Goal: Task Accomplishment & Management: Complete application form

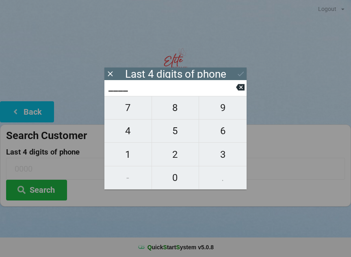
click at [227, 153] on span "3" at bounding box center [223, 154] width 48 height 17
type input "3___"
click at [170, 108] on span "8" at bounding box center [175, 107] width 47 height 17
type input "38__"
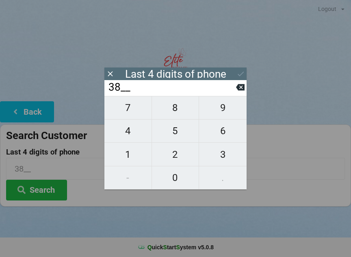
click at [244, 84] on button at bounding box center [240, 87] width 9 height 11
type input "3___"
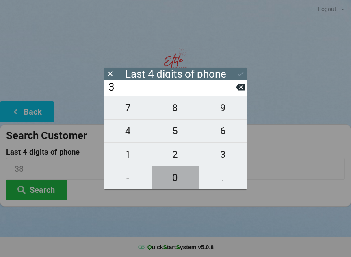
click at [178, 177] on span "0" at bounding box center [175, 177] width 47 height 17
type input "30__"
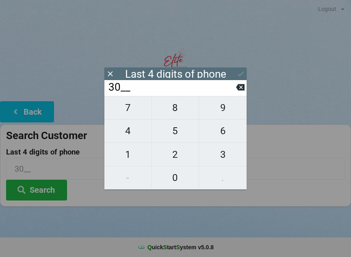
click at [170, 151] on span "2" at bounding box center [175, 154] width 47 height 17
type input "302_"
click at [218, 106] on span "9" at bounding box center [223, 107] width 48 height 17
type input "3029"
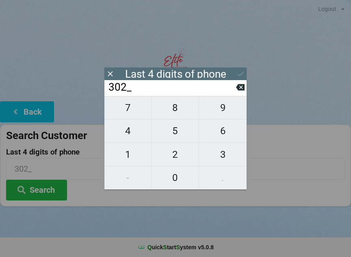
type input "3029"
click at [241, 69] on button at bounding box center [240, 73] width 9 height 11
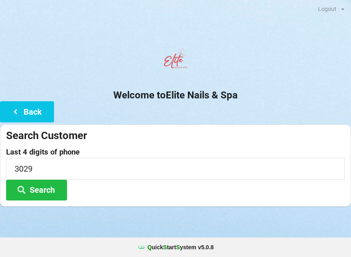
click at [49, 186] on button "Search" at bounding box center [36, 189] width 61 height 21
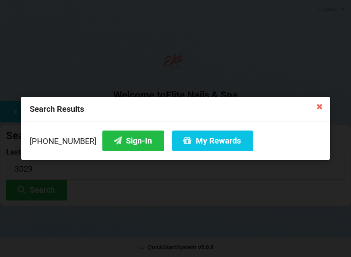
click at [114, 140] on button "Sign-In" at bounding box center [133, 140] width 62 height 21
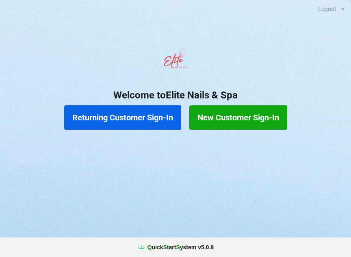
click at [259, 119] on button "New Customer Sign-In" at bounding box center [238, 117] width 98 height 24
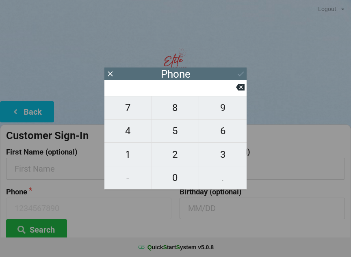
click at [128, 135] on span "4" at bounding box center [127, 130] width 47 height 17
type input "4"
click at [133, 150] on span "1" at bounding box center [127, 154] width 47 height 17
type input "41"
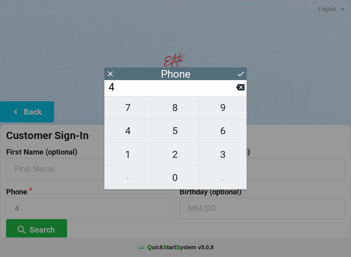
type input "41"
click at [238, 91] on icon at bounding box center [240, 87] width 9 height 6
click at [172, 177] on span "0" at bounding box center [175, 177] width 47 height 17
type input "40"
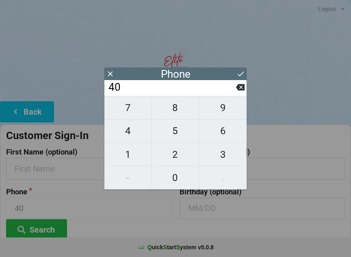
click at [132, 109] on span "7" at bounding box center [127, 107] width 47 height 17
type input "407"
click at [124, 136] on span "4" at bounding box center [127, 130] width 47 height 17
type input "4074"
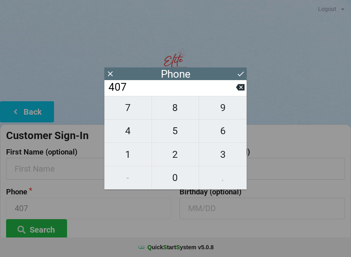
type input "4074"
click at [176, 133] on span "5" at bounding box center [175, 130] width 47 height 17
type input "40745"
click at [129, 134] on span "4" at bounding box center [127, 130] width 47 height 17
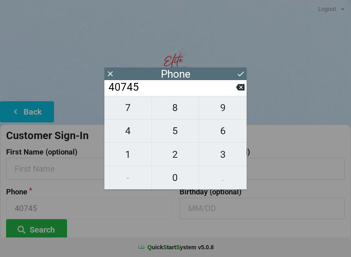
type input "407454"
click at [132, 110] on span "7" at bounding box center [127, 107] width 47 height 17
type input "4074547"
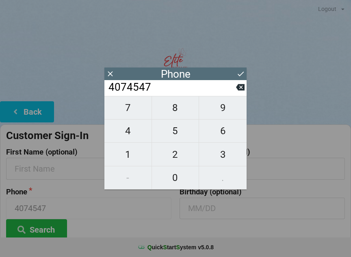
click at [130, 132] on span "4" at bounding box center [127, 130] width 47 height 17
type input "40745474"
click at [224, 134] on span "6" at bounding box center [223, 130] width 48 height 17
type input "407454746"
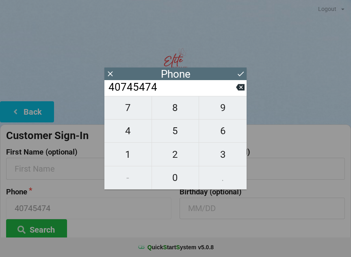
type input "407454746"
click at [175, 178] on span "0" at bounding box center [175, 177] width 47 height 17
type input "4074547460"
click at [236, 91] on icon at bounding box center [240, 87] width 9 height 9
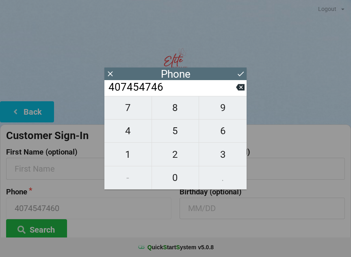
click at [239, 89] on icon at bounding box center [240, 87] width 9 height 6
click at [236, 89] on icon at bounding box center [240, 87] width 9 height 9
click at [236, 91] on icon at bounding box center [240, 87] width 9 height 9
click at [234, 89] on input "407454" at bounding box center [172, 87] width 128 height 13
click at [235, 90] on input "407454" at bounding box center [172, 87] width 128 height 13
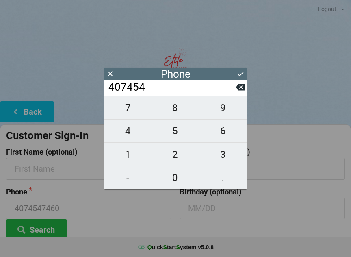
click at [235, 91] on input "407454" at bounding box center [172, 87] width 128 height 13
click at [235, 89] on input "407454" at bounding box center [172, 87] width 128 height 13
click at [240, 89] on icon at bounding box center [240, 87] width 9 height 6
click at [237, 91] on icon at bounding box center [240, 87] width 9 height 9
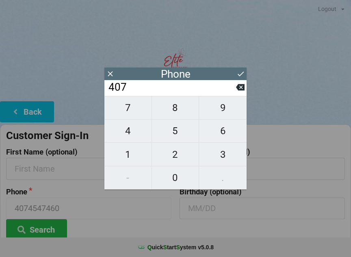
click at [126, 177] on div "7 8 9 4 5 6 1 2 3 - 0 ." at bounding box center [175, 142] width 142 height 93
click at [130, 135] on span "4" at bounding box center [127, 130] width 47 height 17
type input "4074"
click at [177, 131] on span "5" at bounding box center [175, 130] width 47 height 17
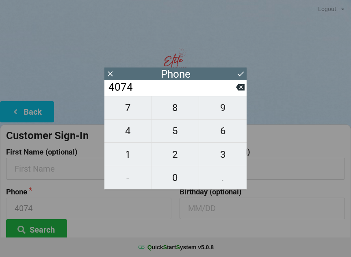
type input "40745"
click at [129, 133] on span "4" at bounding box center [127, 130] width 47 height 17
type input "407454"
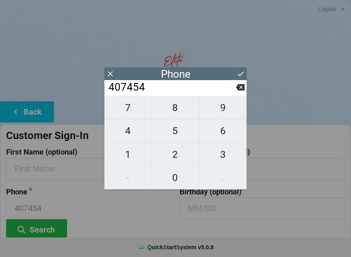
click at [131, 155] on span "1" at bounding box center [127, 154] width 47 height 17
type input "4074541"
click at [132, 134] on span "4" at bounding box center [127, 130] width 47 height 17
type input "40745414"
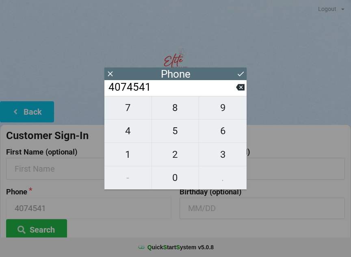
type input "40745414"
click at [214, 136] on span "6" at bounding box center [223, 130] width 48 height 17
type input "407454146"
click at [182, 176] on span "0" at bounding box center [175, 177] width 47 height 17
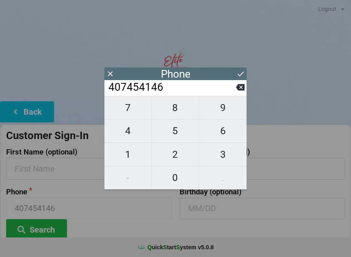
type input "4074541460"
click at [283, 177] on input "text" at bounding box center [261, 169] width 165 height 22
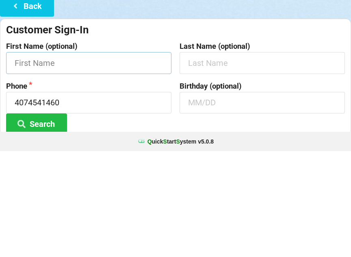
click at [81, 158] on input "text" at bounding box center [88, 169] width 165 height 22
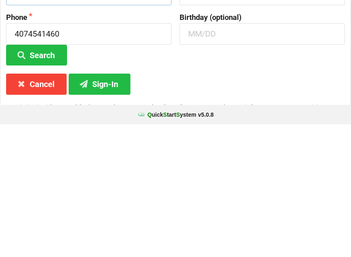
scroll to position [42, 0]
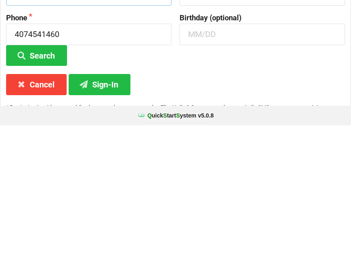
type input "[PERSON_NAME]"
click at [105, 205] on button "Sign-In" at bounding box center [100, 215] width 62 height 21
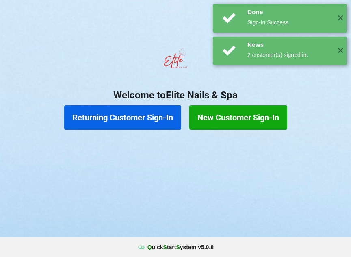
scroll to position [0, 0]
